Goal: Information Seeking & Learning: Check status

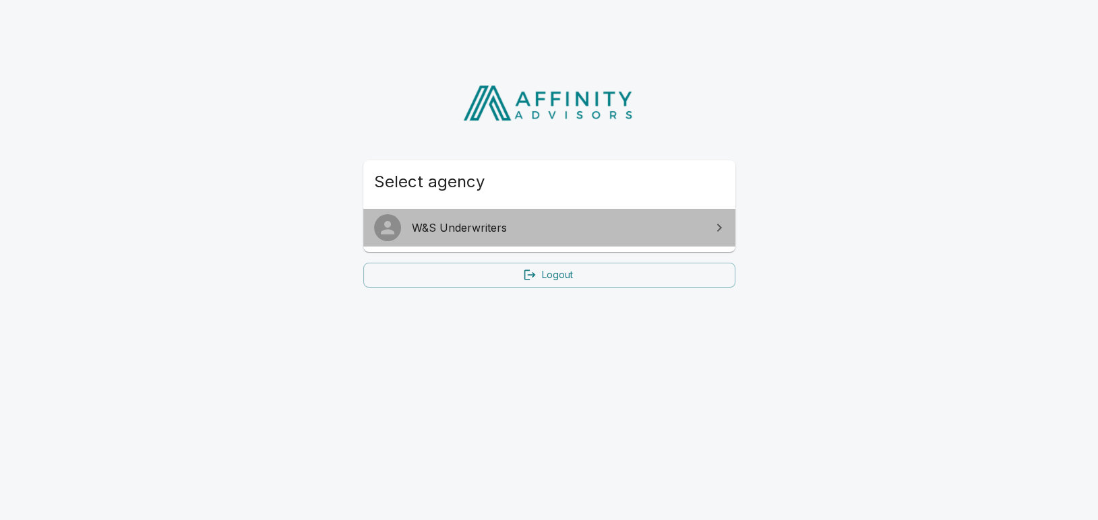
click at [551, 228] on span "W&S Underwriters" at bounding box center [557, 228] width 291 height 16
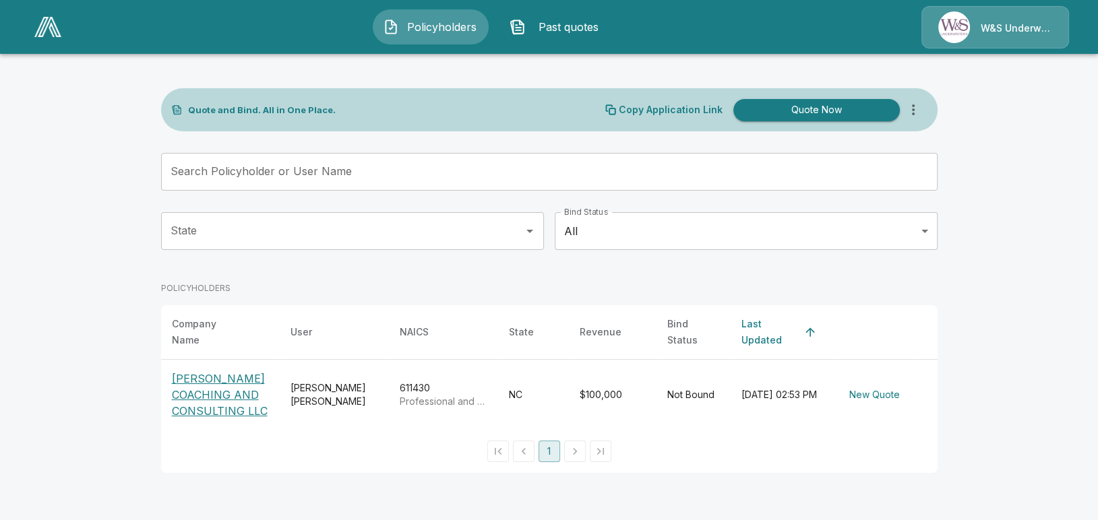
click at [256, 401] on p "[PERSON_NAME] COACHING AND CONSULTING LLC" at bounding box center [220, 395] width 97 height 49
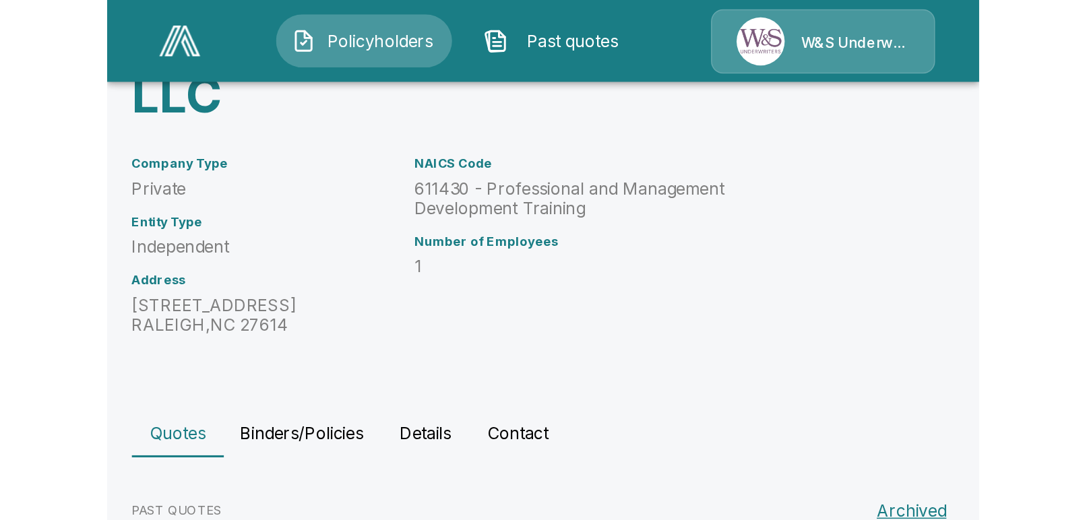
scroll to position [156, 0]
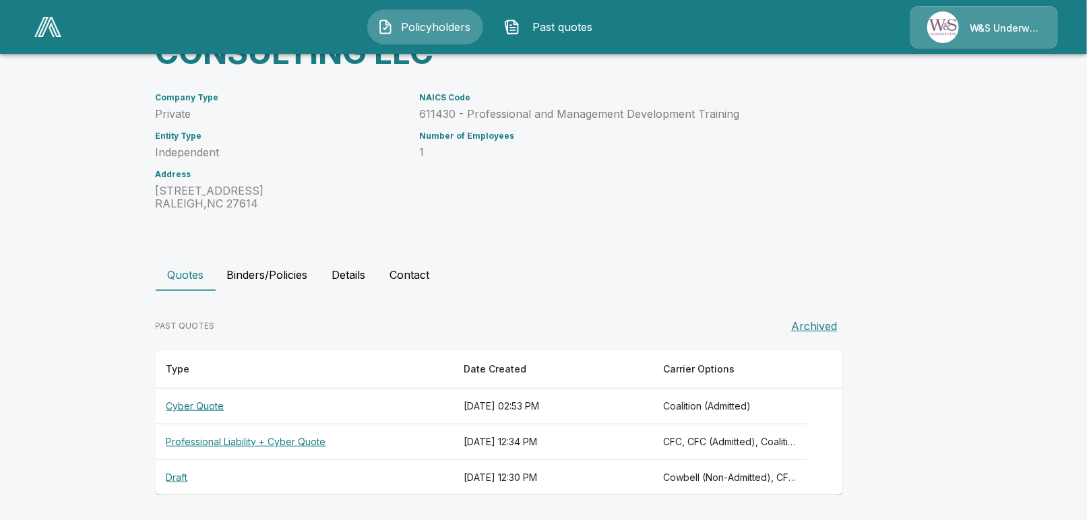
click at [231, 443] on th "Professional Liability + Cyber Quote" at bounding box center [305, 443] width 298 height 36
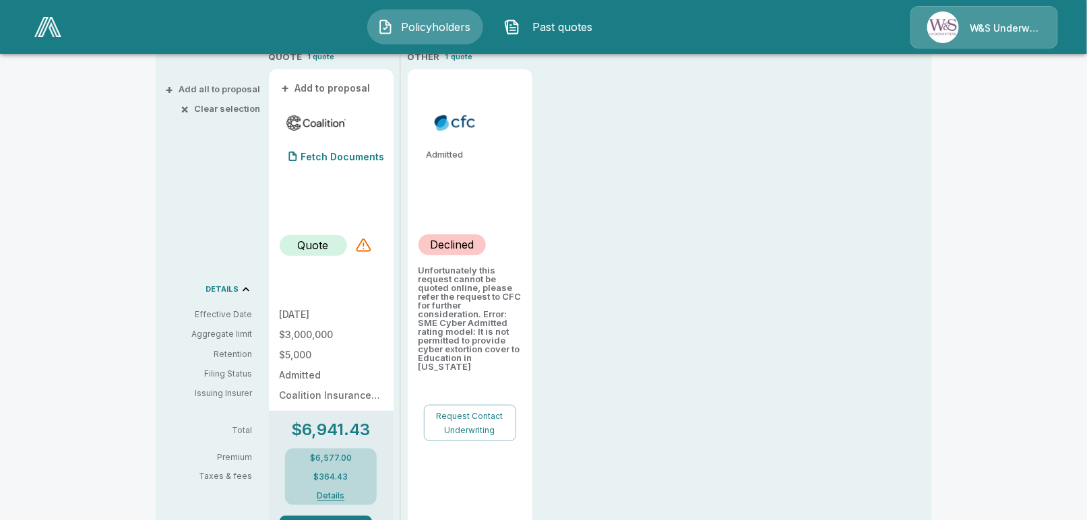
scroll to position [270, 0]
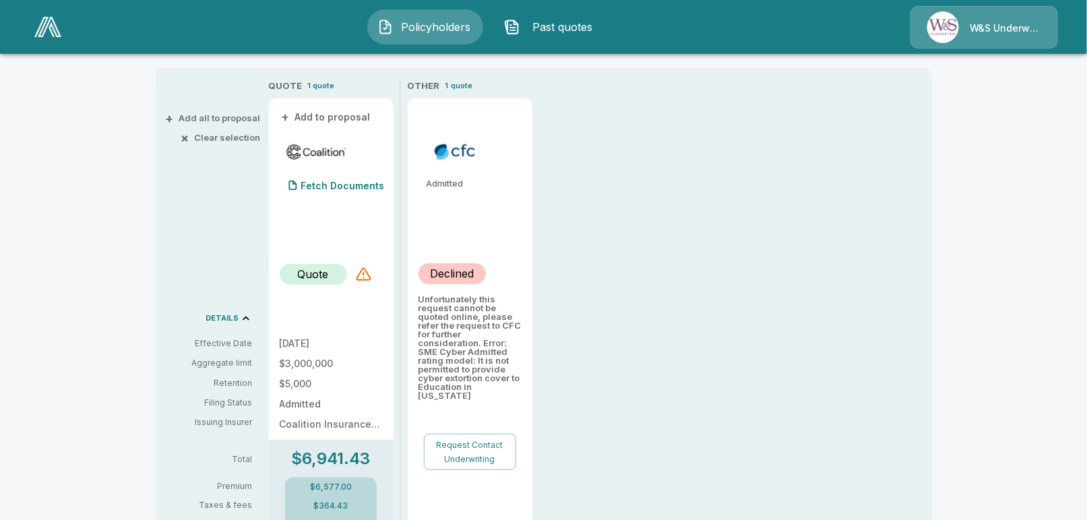
click at [975, 29] on div "W&S Underwriters" at bounding box center [985, 27] width 148 height 42
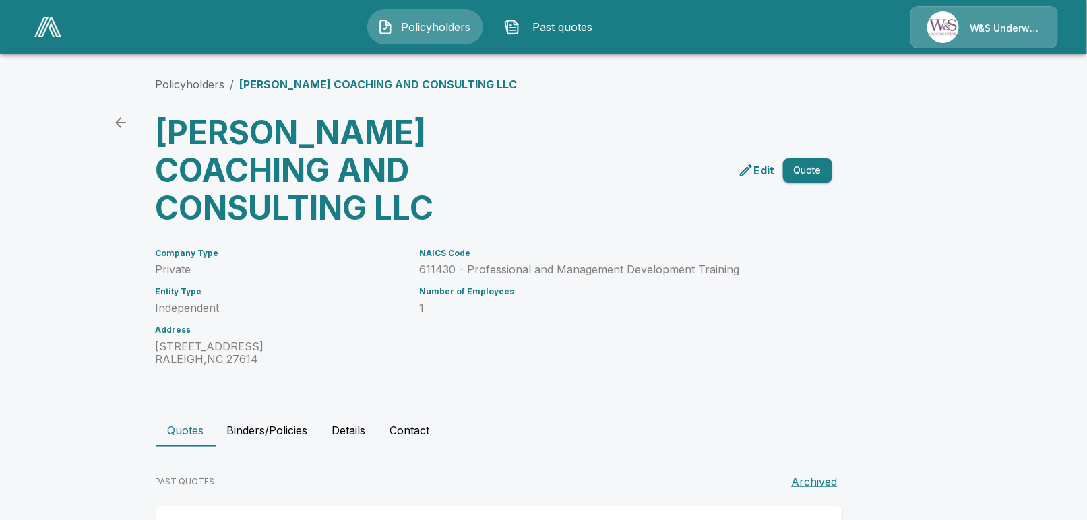
click at [123, 123] on icon "back" at bounding box center [120, 122] width 11 height 11
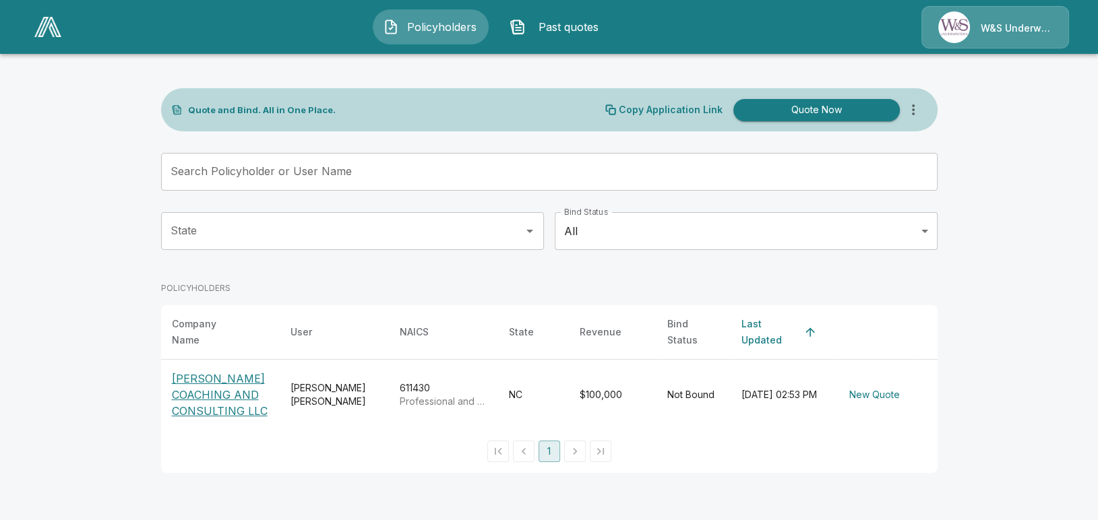
click at [209, 385] on p "[PERSON_NAME] COACHING AND CONSULTING LLC" at bounding box center [220, 395] width 97 height 49
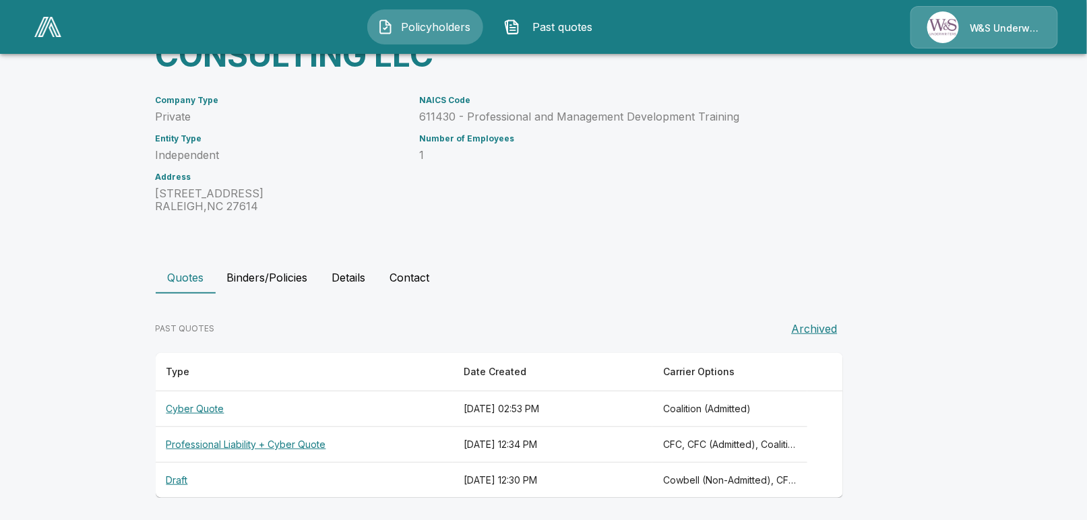
scroll to position [156, 0]
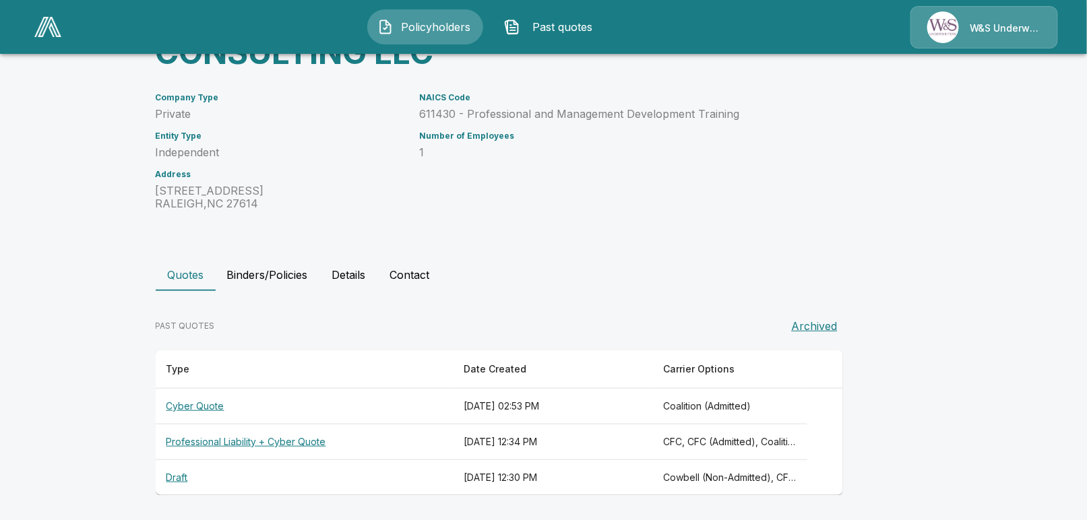
click at [363, 276] on button "Details" at bounding box center [349, 275] width 61 height 32
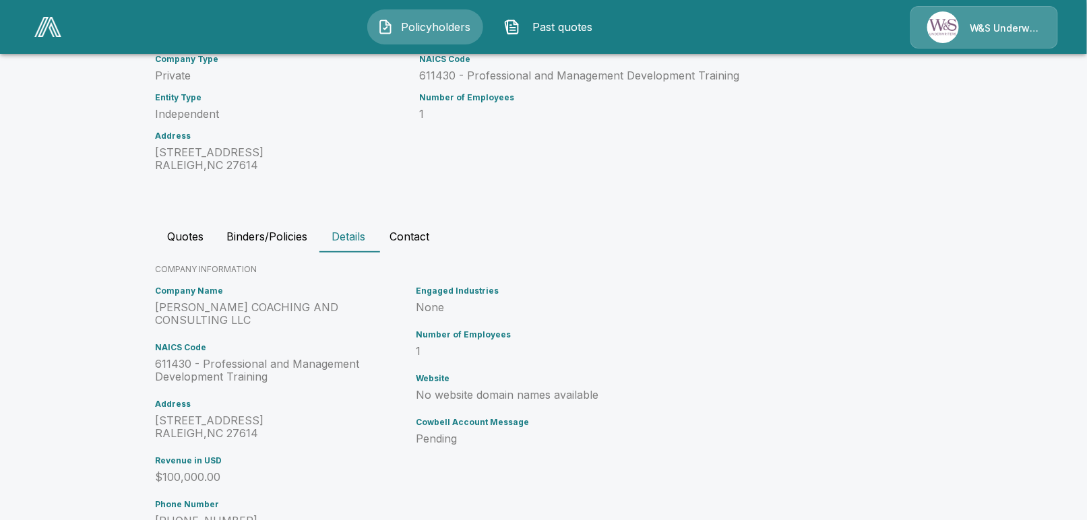
scroll to position [202, 0]
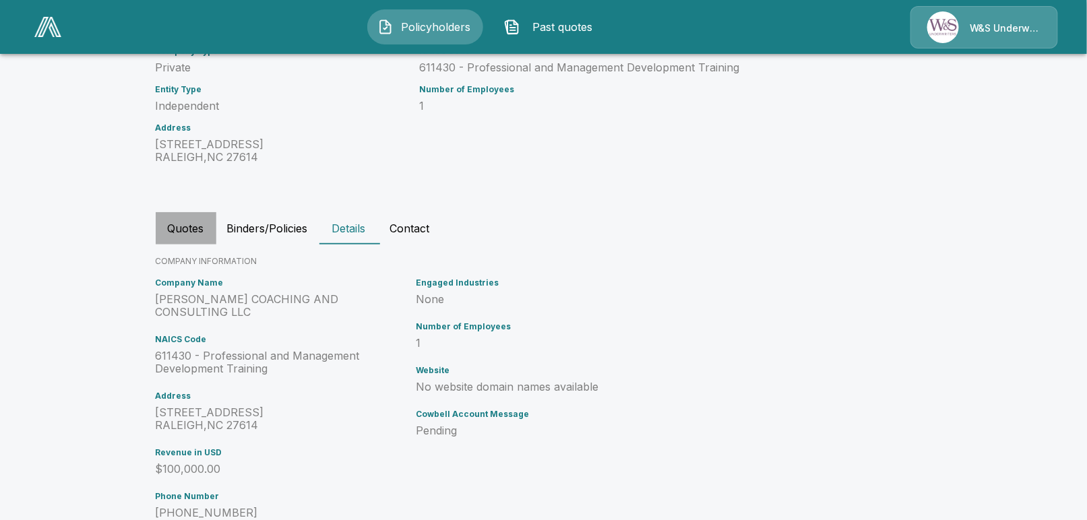
click at [187, 226] on button "Quotes" at bounding box center [186, 228] width 61 height 32
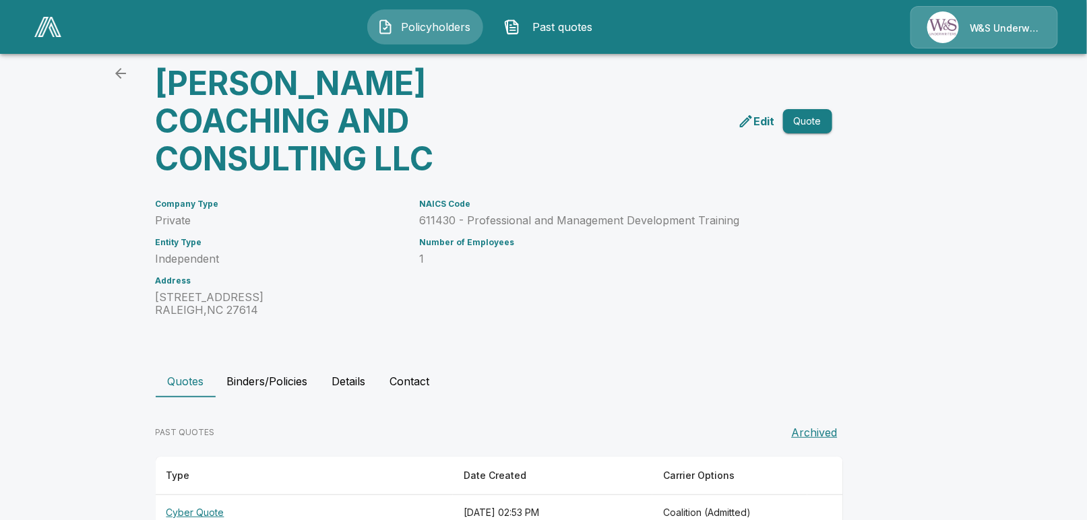
scroll to position [156, 0]
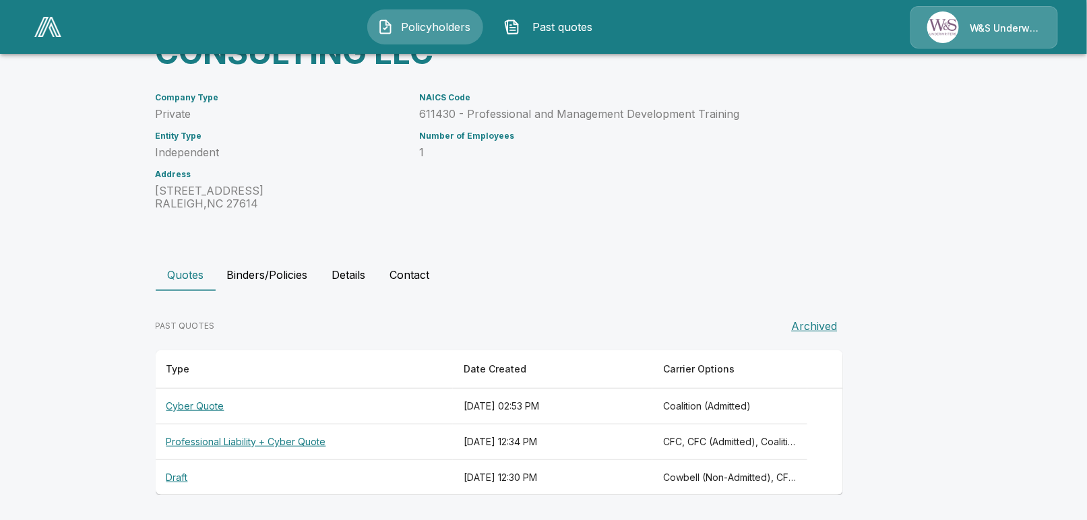
click at [478, 194] on div "NAICS Code 611430 - Professional and Management Development Training Number of …" at bounding box center [602, 143] width 396 height 133
